Goal: Transaction & Acquisition: Purchase product/service

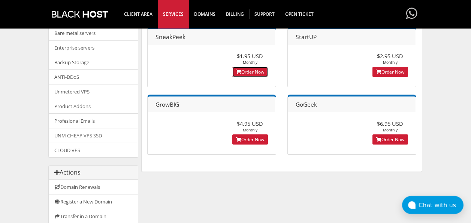
click at [242, 69] on link "Order Now" at bounding box center [250, 72] width 36 height 10
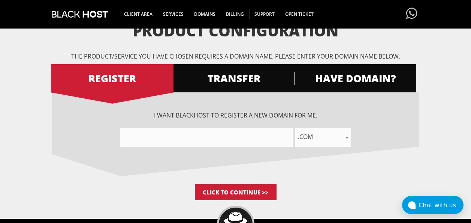
scroll to position [76, 0]
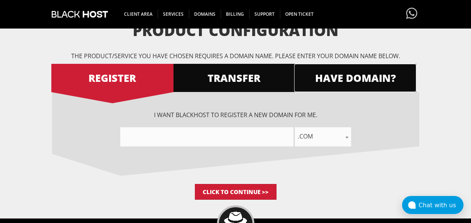
click at [336, 72] on span "HAVE DOMAIN?" at bounding box center [355, 77] width 122 height 13
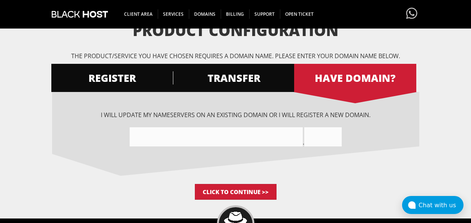
click at [262, 135] on input"] "text" at bounding box center [216, 136] width 173 height 19
paste input"] "http://Orangepillminers.com"
click at [151, 132] on input"] "http://Orangepillminerscom" at bounding box center [216, 136] width 173 height 19
click at [323, 136] on input "text" at bounding box center [322, 136] width 37 height 19
click at [233, 136] on input"] "Orangepillminerscom" at bounding box center [216, 136] width 173 height 19
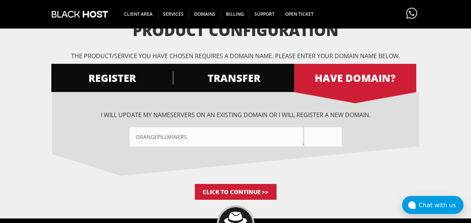
type input"] "Orangepillminers"
click at [314, 140] on input "text" at bounding box center [322, 136] width 37 height 19
type input "com"
click at [261, 185] on input "Click to Continue >>" at bounding box center [236, 192] width 82 height 16
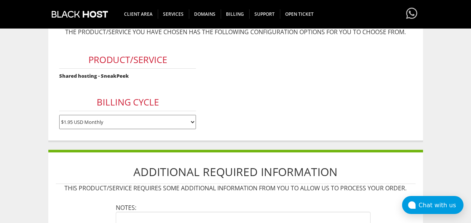
scroll to position [107, 0]
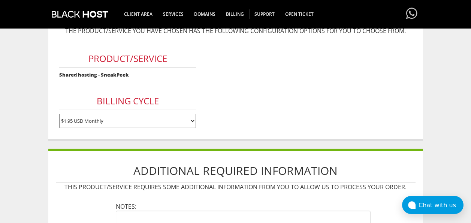
click at [187, 120] on select "$1.95 USD Monthly $17.95 USD Annually $35.90 USD Biennially" at bounding box center [127, 121] width 137 height 14
select select "annually"
click at [59, 114] on select "$1.95 USD Monthly $17.95 USD Annually $35.90 USD Biennially" at bounding box center [127, 121] width 137 height 14
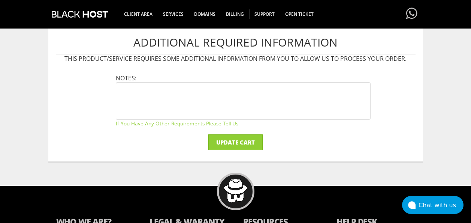
scroll to position [247, 0]
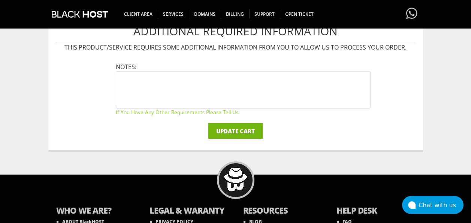
click at [233, 127] on input "Update Cart" at bounding box center [235, 131] width 54 height 16
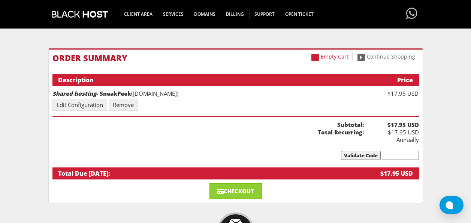
scroll to position [55, 0]
